Goal: Task Accomplishment & Management: Use online tool/utility

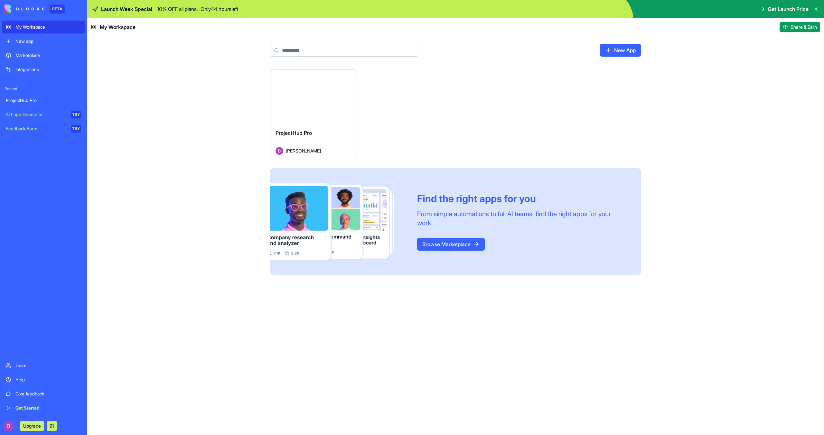
click at [320, 96] on button "Launch" at bounding box center [313, 96] width 48 height 13
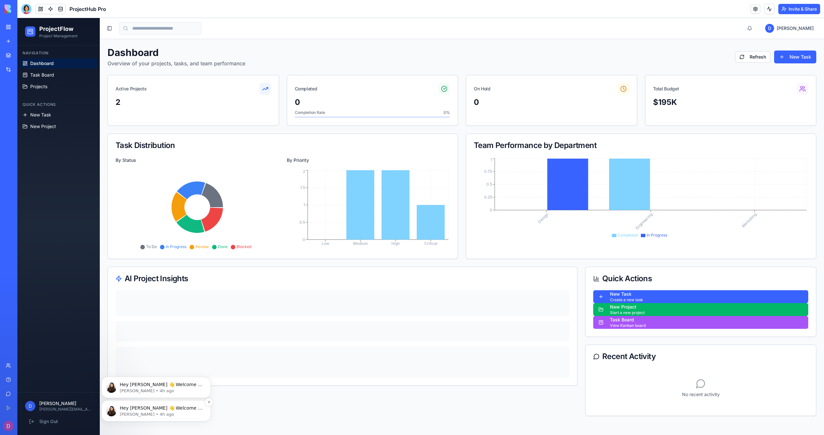
click at [182, 410] on p "Hey [PERSON_NAME] 👋 Welcome to Blocks 🙌 I'm here if you have any questions!" at bounding box center [161, 408] width 83 height 6
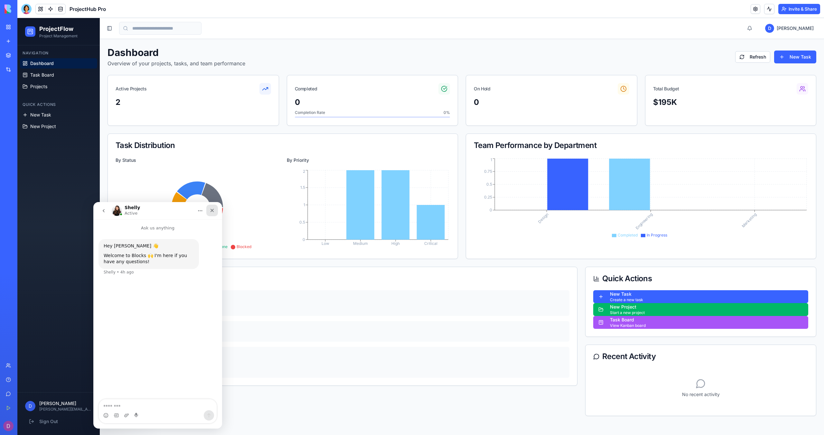
click at [214, 211] on icon "Close" at bounding box center [212, 210] width 5 height 5
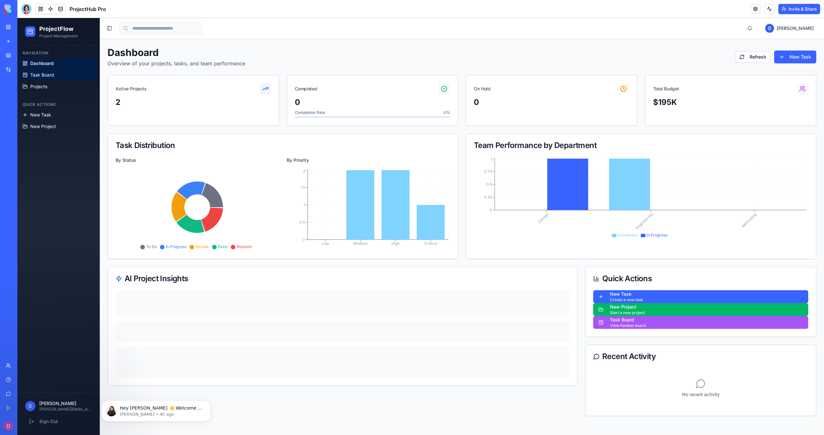
click at [50, 75] on span "Task Board" at bounding box center [42, 75] width 24 height 6
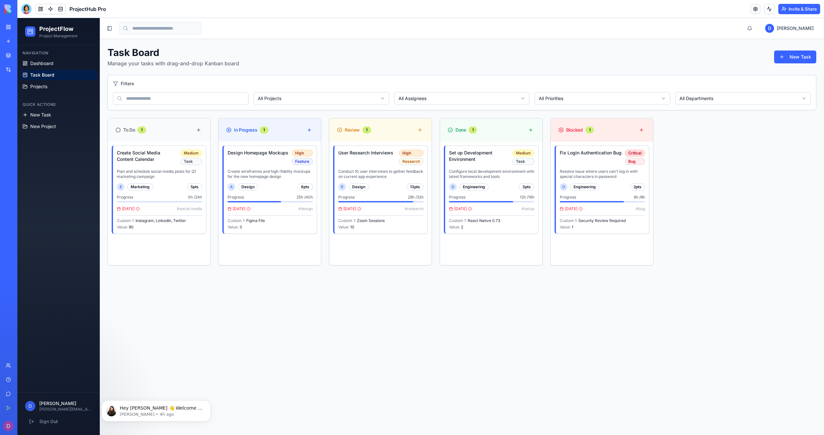
click at [117, 128] on circle at bounding box center [118, 130] width 4 height 4
click at [199, 130] on button at bounding box center [199, 130] width 8 height 8
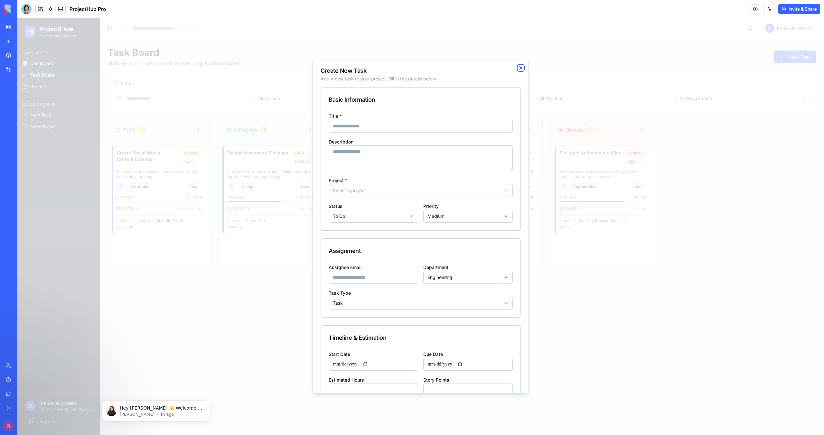
click at [520, 67] on icon "button" at bounding box center [521, 68] width 3 height 3
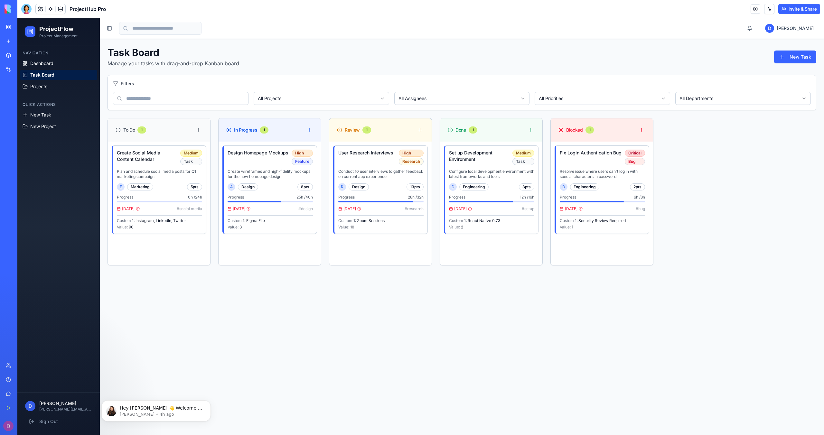
click at [170, 131] on div "To Do 1" at bounding box center [159, 130] width 87 height 8
click at [498, 162] on h4 "Set up Development Environment" at bounding box center [479, 156] width 61 height 13
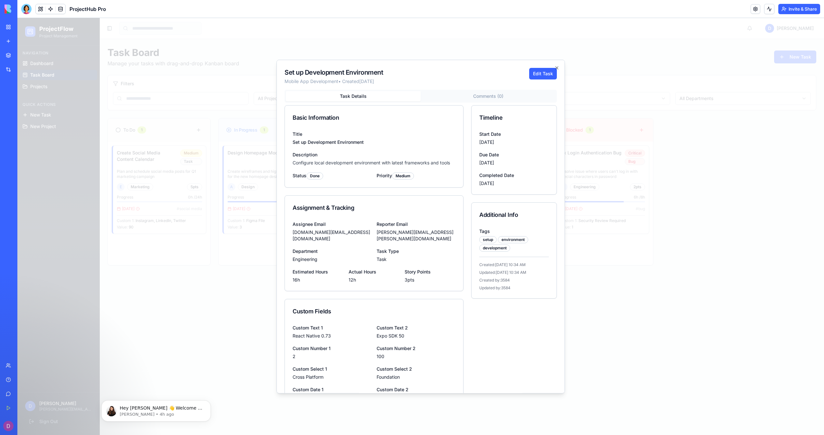
click at [364, 144] on div "Set up Development Environment" at bounding box center [374, 142] width 163 height 6
click at [360, 162] on div "Configure local development environment with latest frameworks and tools" at bounding box center [374, 163] width 163 height 6
click at [359, 139] on div "Set up Development Environment" at bounding box center [374, 142] width 163 height 6
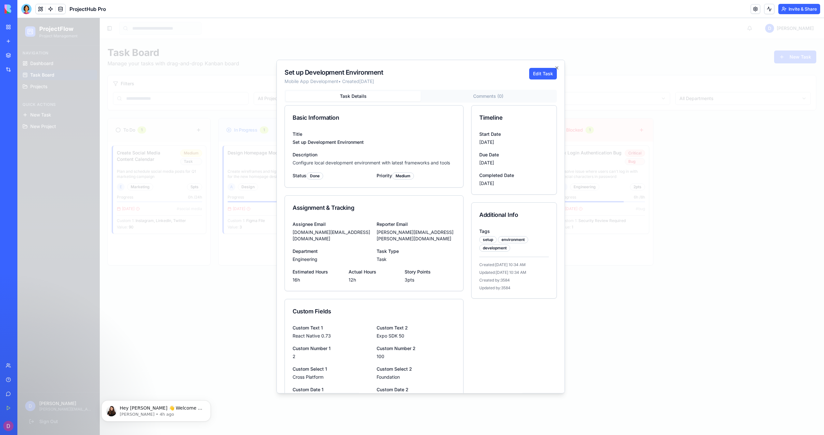
click at [359, 166] on div "Title Set up Development Environment Description Configure local development en…" at bounding box center [374, 158] width 178 height 57
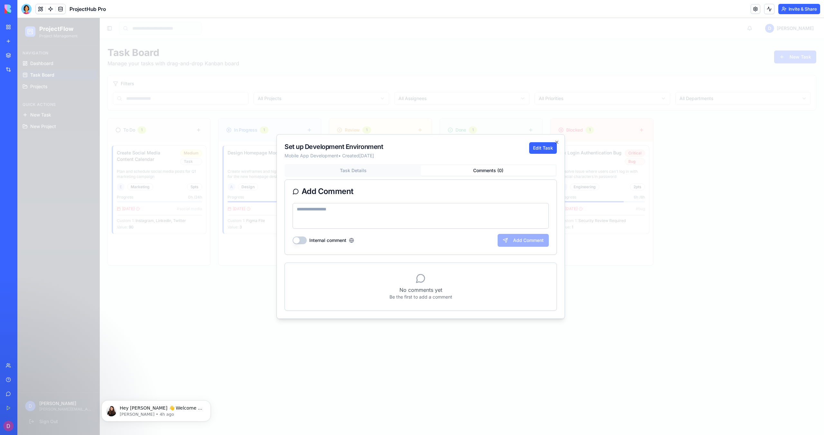
click at [459, 93] on body "ProjectFlow Project Management Navigation Dashboard Task Board Projects Quick A…" at bounding box center [420, 226] width 807 height 417
click at [550, 151] on button "Edit Task" at bounding box center [543, 148] width 28 height 12
click at [557, 137] on div "Set up Development Environment Mobile App Development • Created [DATE] Save Can…" at bounding box center [421, 226] width 289 height 185
click at [548, 150] on button "Cancel" at bounding box center [540, 148] width 33 height 12
click at [556, 139] on div "Set up Development Environment Mobile App Development • Created [DATE] Edit Tas…" at bounding box center [421, 226] width 289 height 185
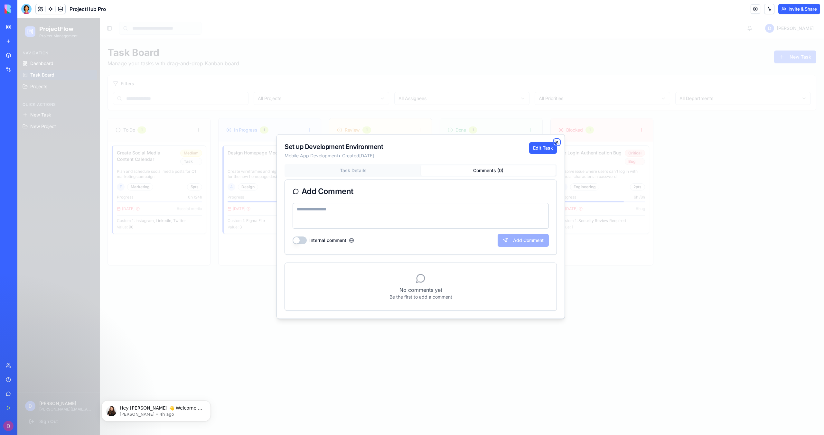
click at [557, 143] on icon "button" at bounding box center [556, 142] width 5 height 5
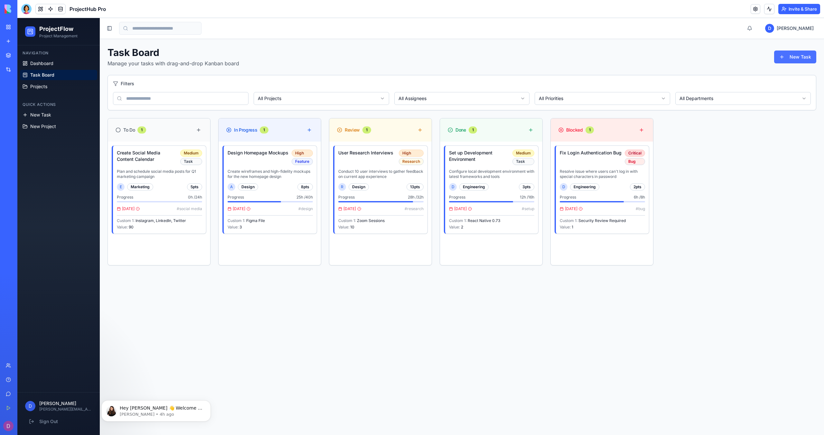
click at [793, 59] on button "New Task" at bounding box center [795, 57] width 42 height 13
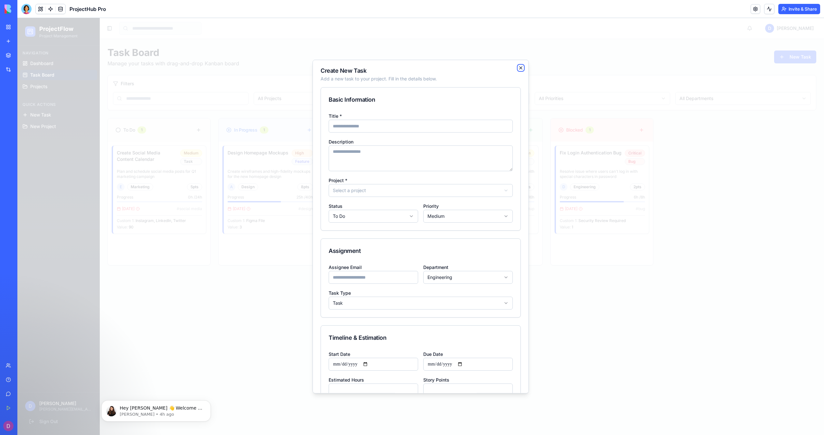
click at [520, 69] on icon "button" at bounding box center [520, 67] width 5 height 5
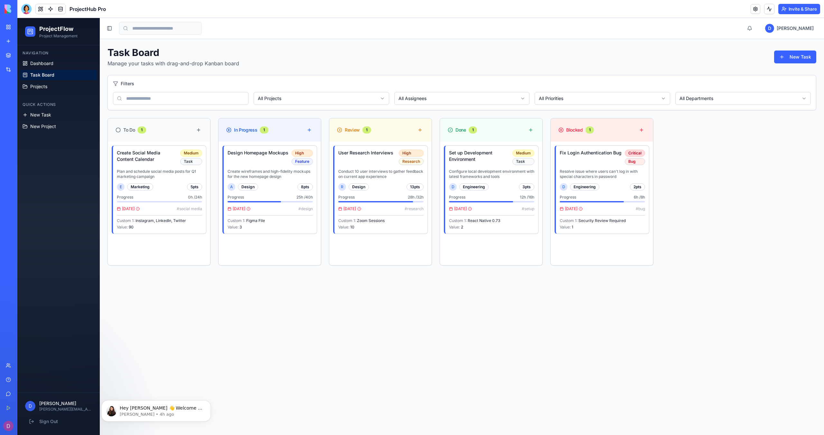
click at [596, 121] on div "Blocked 1" at bounding box center [602, 129] width 102 height 23
